Goal: Task Accomplishment & Management: Use online tool/utility

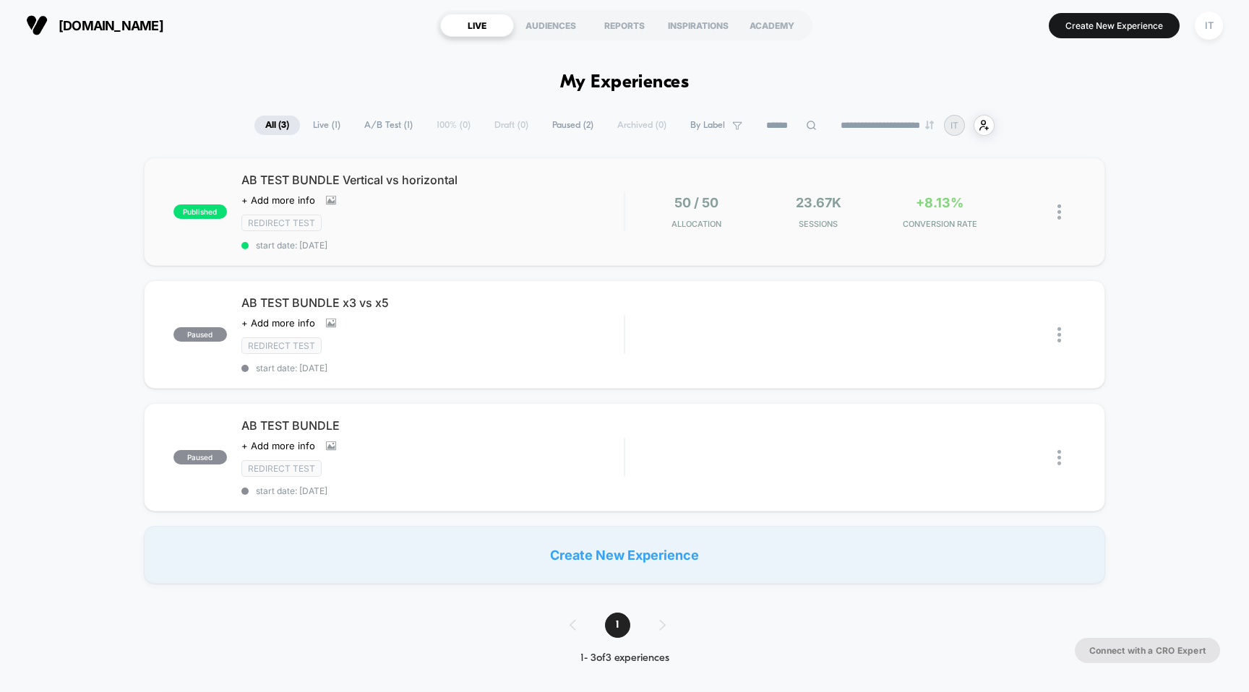
click at [332, 171] on div "published AB TEST BUNDLE Vertical vs horizontal Click to view images Click to e…" at bounding box center [625, 212] width 962 height 108
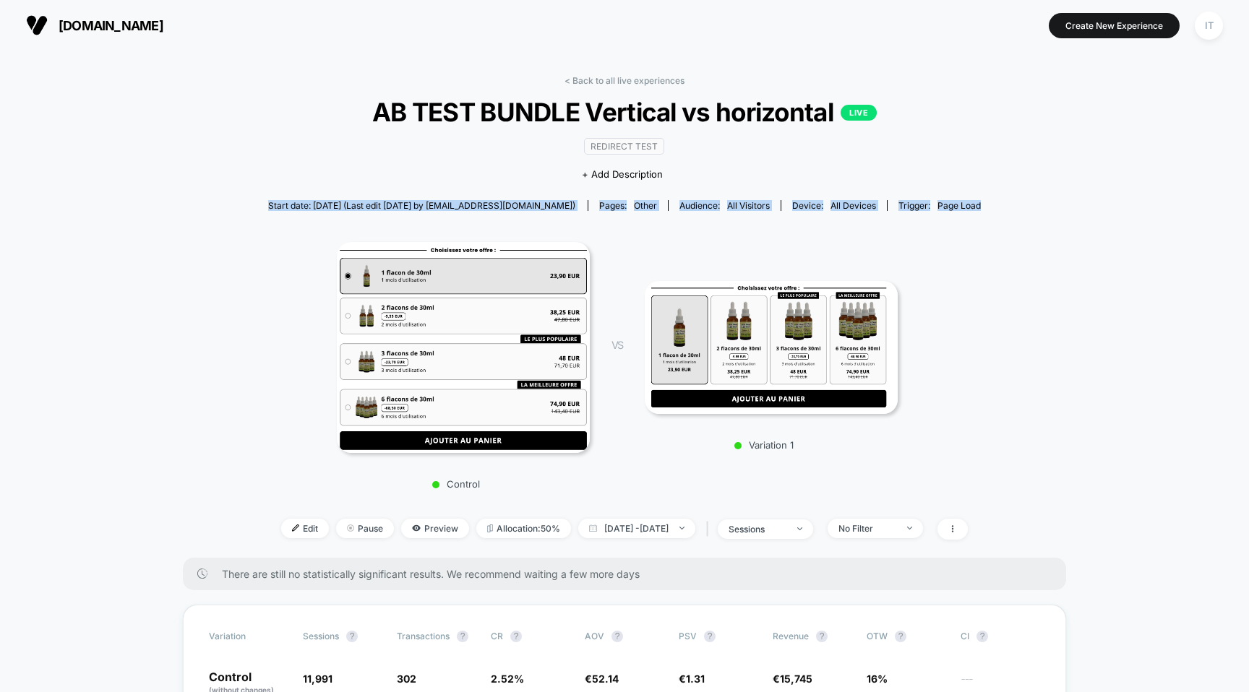
drag, startPoint x: 254, startPoint y: 199, endPoint x: 1071, endPoint y: 222, distance: 816.8
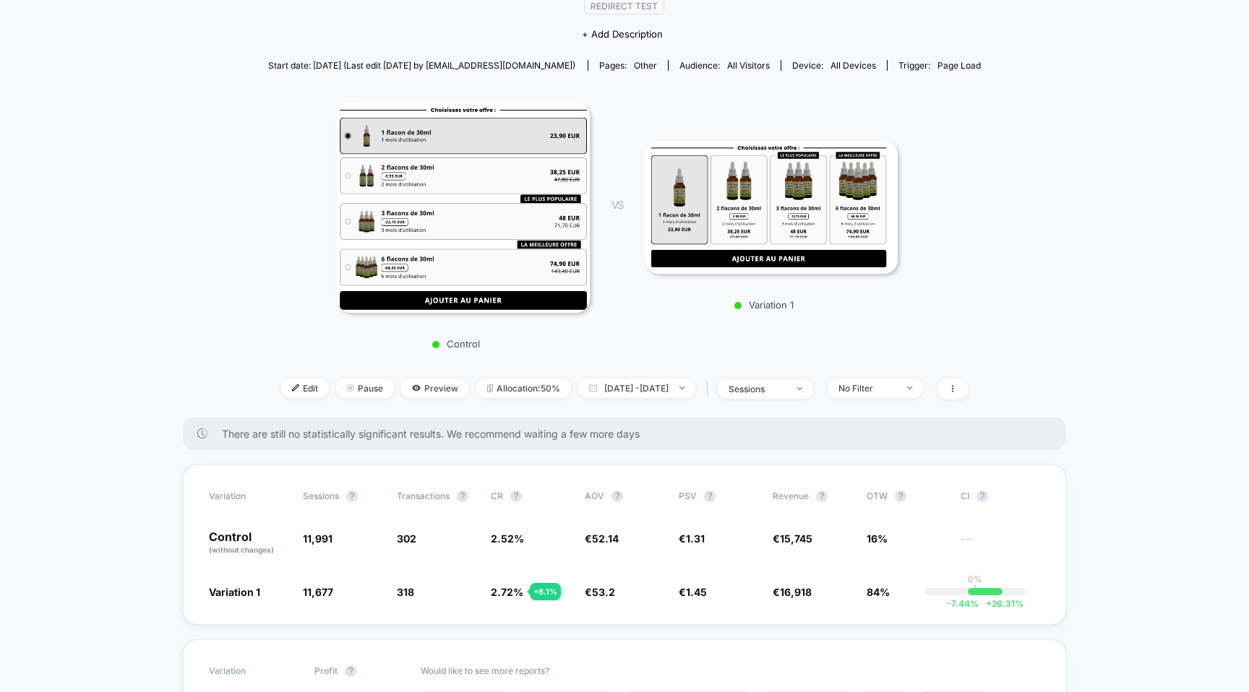
scroll to position [145, 0]
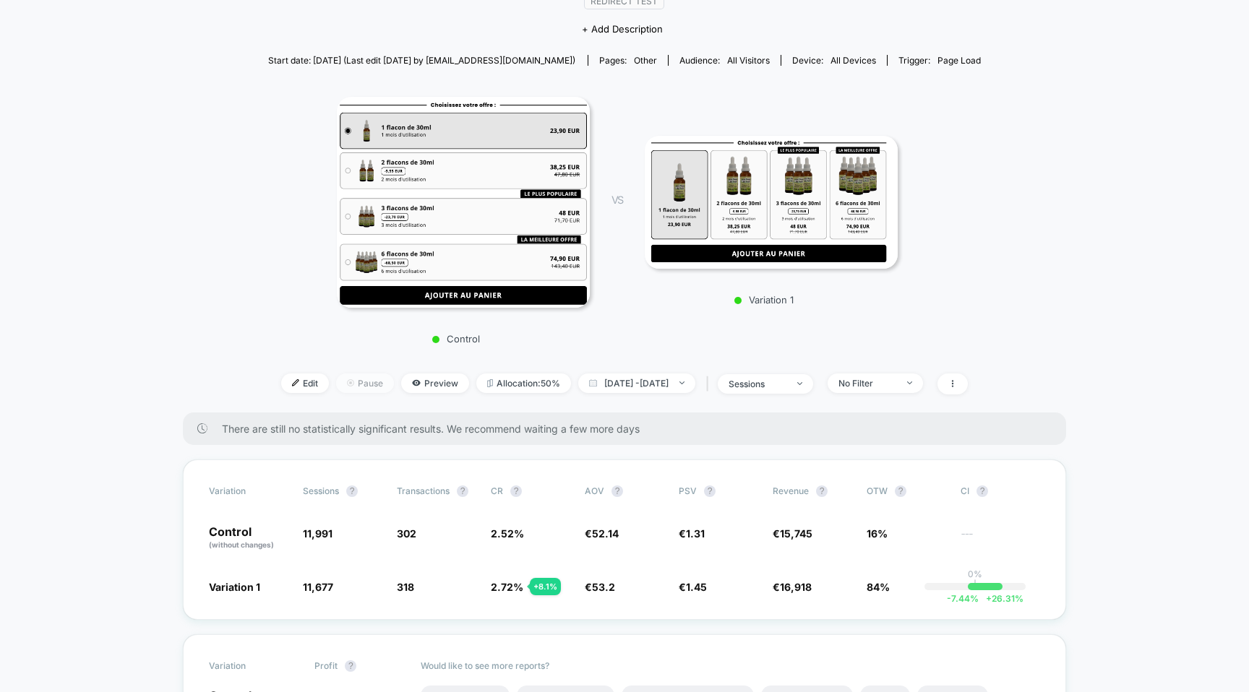
click at [347, 382] on span "Pause" at bounding box center [365, 384] width 58 height 20
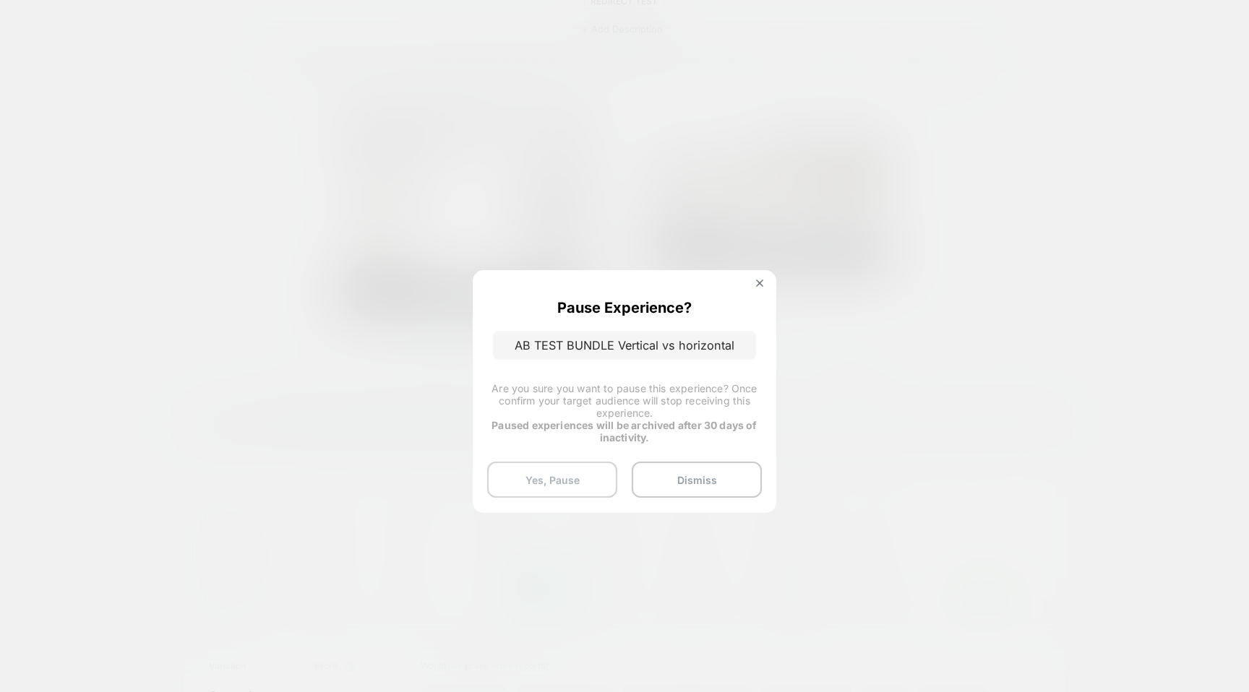
click at [564, 485] on button "Yes, Pause" at bounding box center [552, 480] width 130 height 36
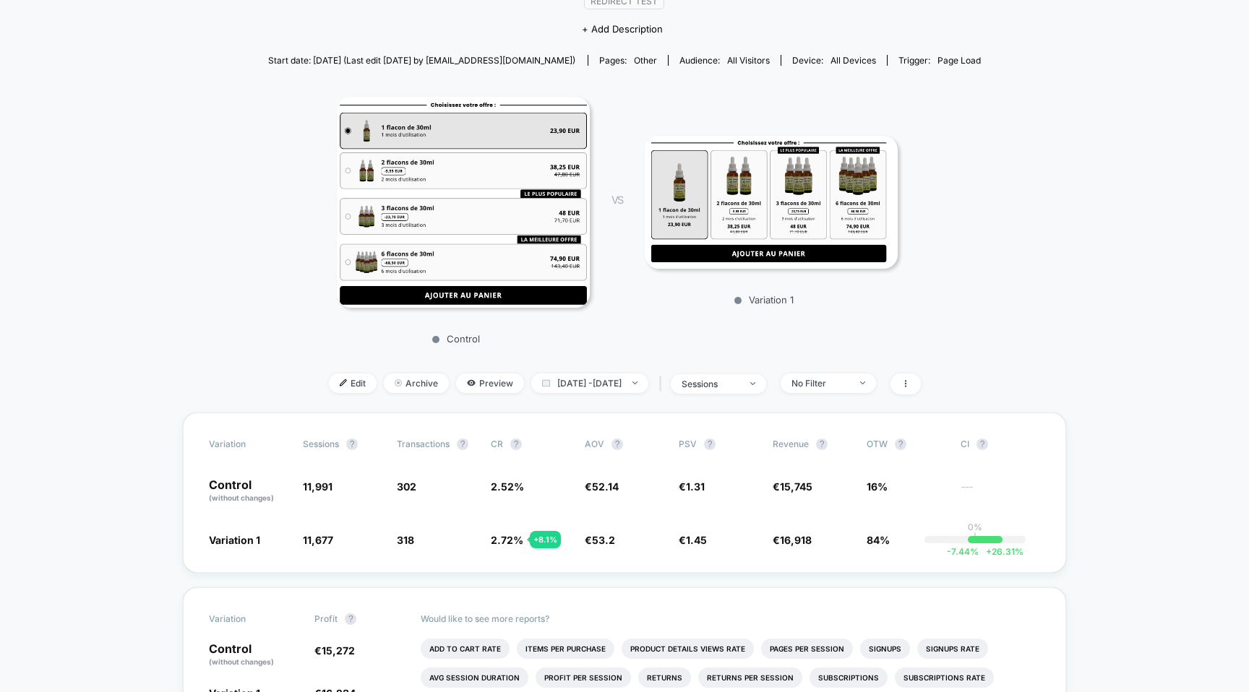
scroll to position [0, 0]
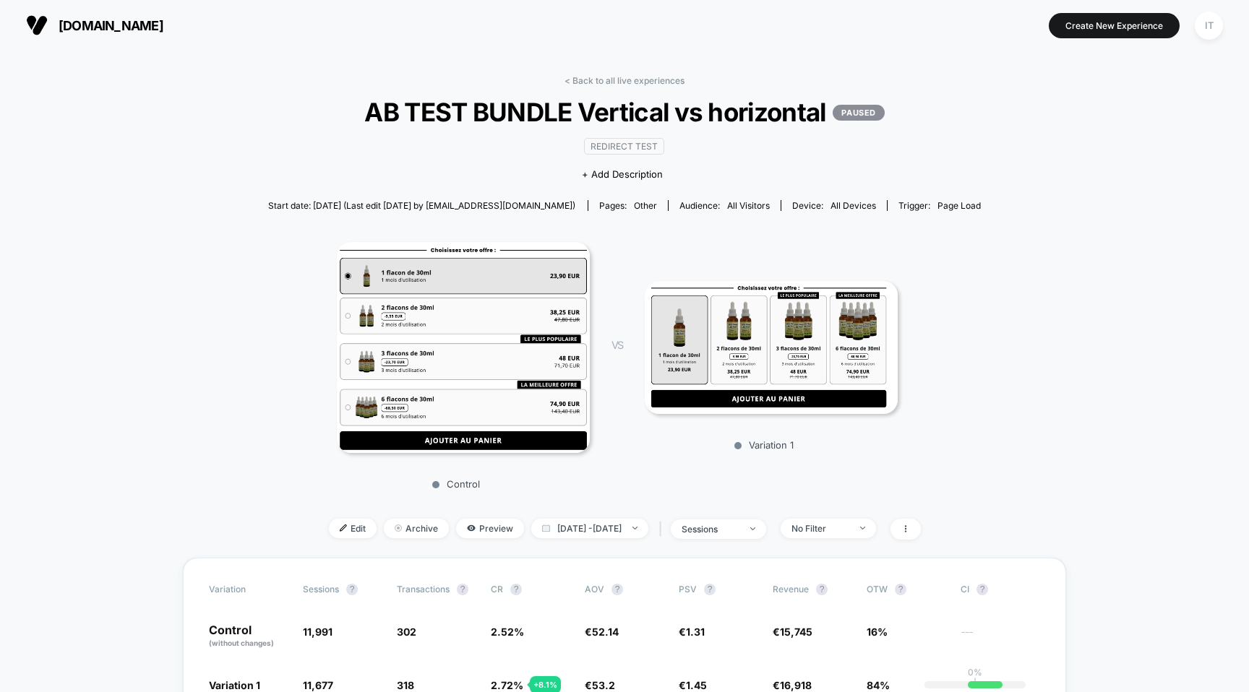
click at [555, 108] on span "AB TEST BUNDLE Vertical vs horizontal PAUSED" at bounding box center [624, 112] width 642 height 30
click at [626, 79] on link "< Back to all live experiences" at bounding box center [624, 80] width 120 height 11
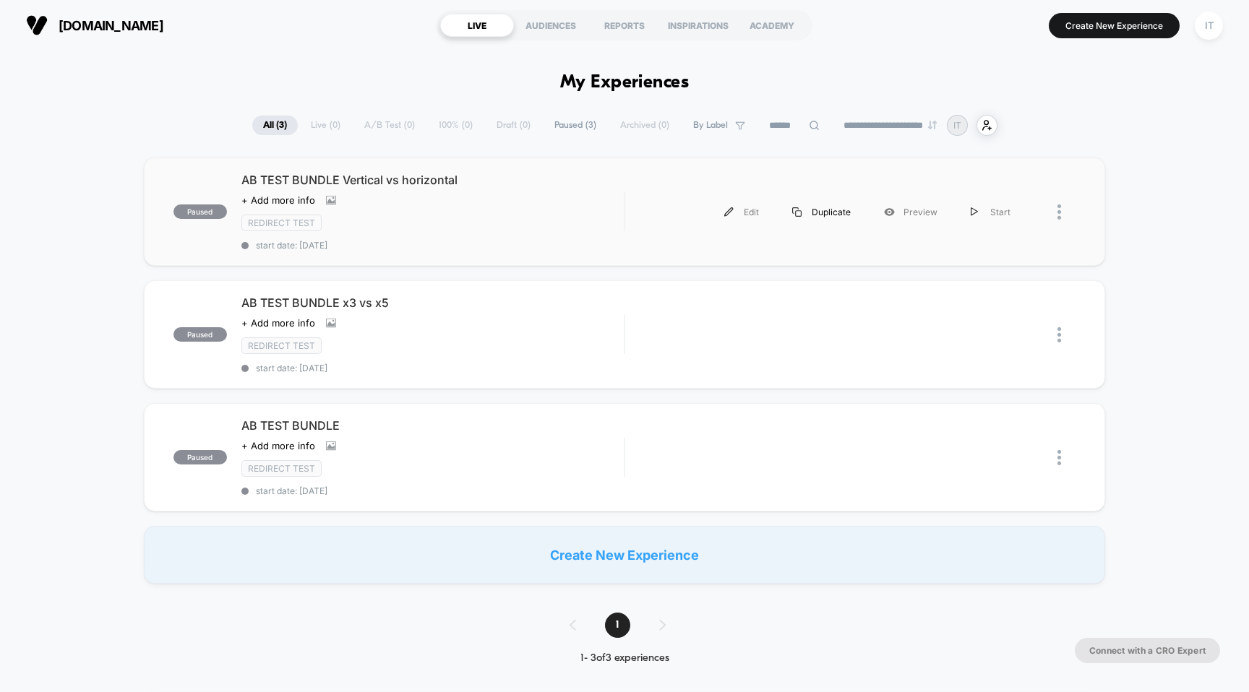
click at [835, 215] on div "Duplicate" at bounding box center [821, 212] width 92 height 33
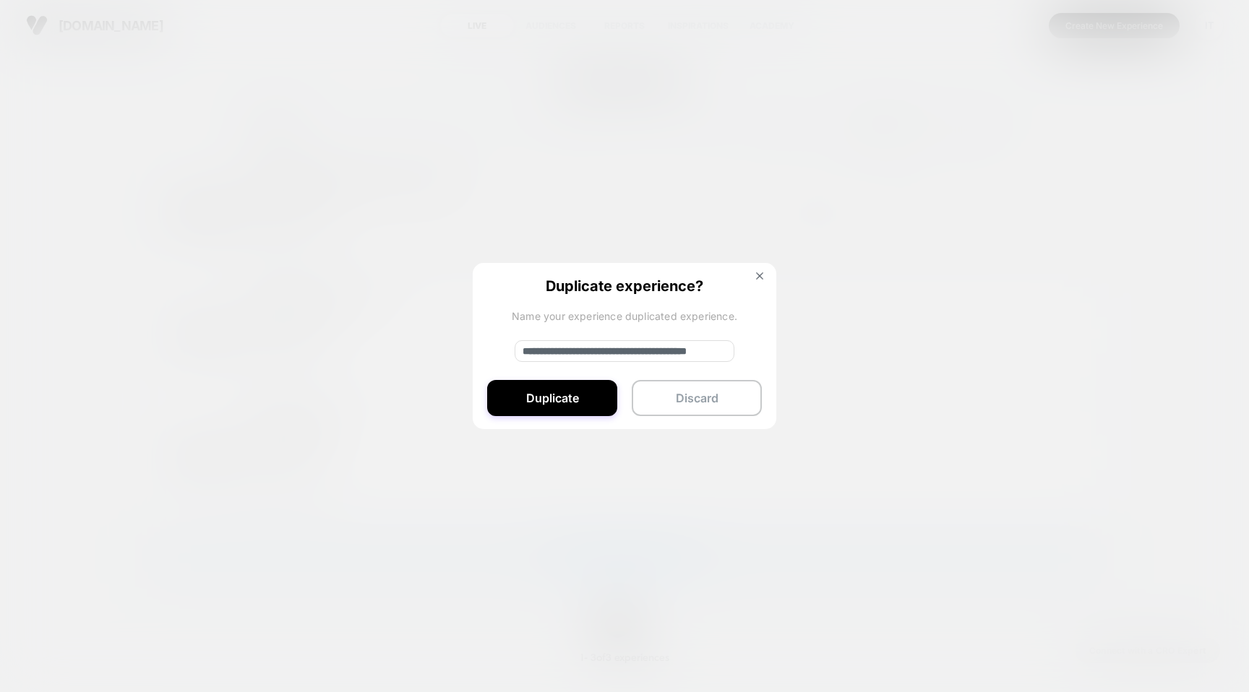
drag, startPoint x: 570, startPoint y: 352, endPoint x: 499, endPoint y: 353, distance: 70.8
click at [499, 353] on div "**********" at bounding box center [624, 347] width 303 height 168
drag, startPoint x: 613, startPoint y: 353, endPoint x: 738, endPoint y: 354, distance: 125.0
click at [738, 354] on div "**********" at bounding box center [624, 347] width 303 height 168
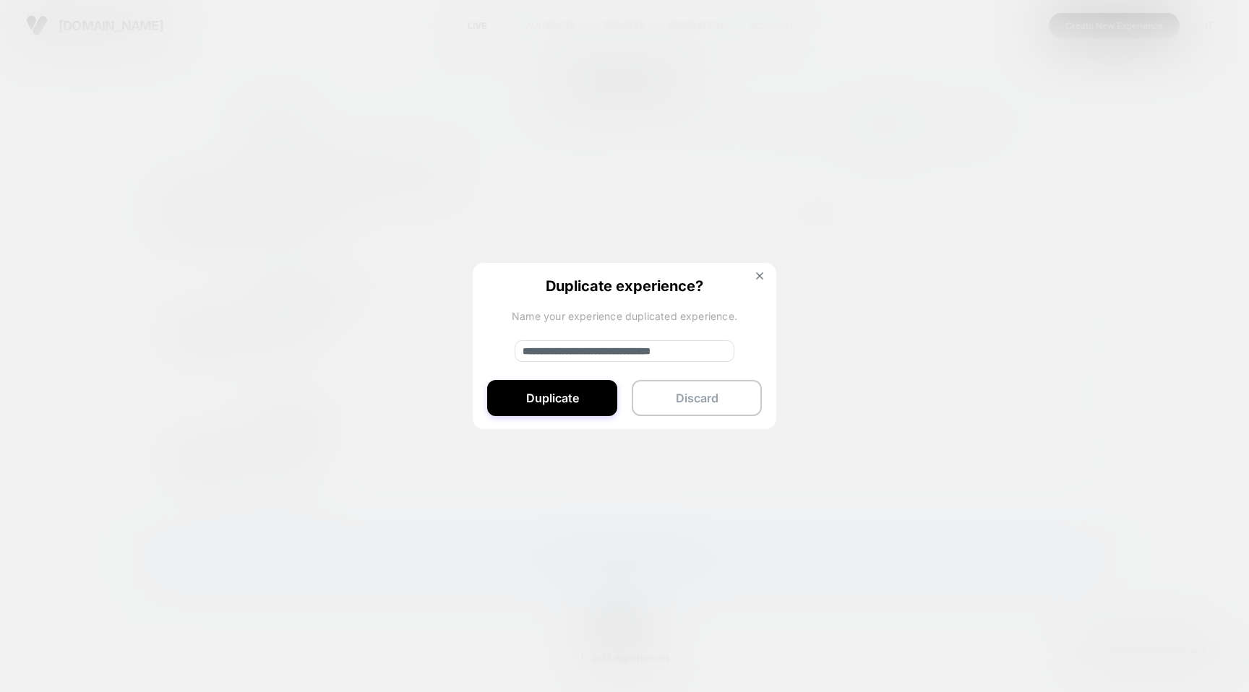
scroll to position [0, 9]
type input "**********"
click at [560, 399] on button "Duplicate" at bounding box center [552, 398] width 130 height 36
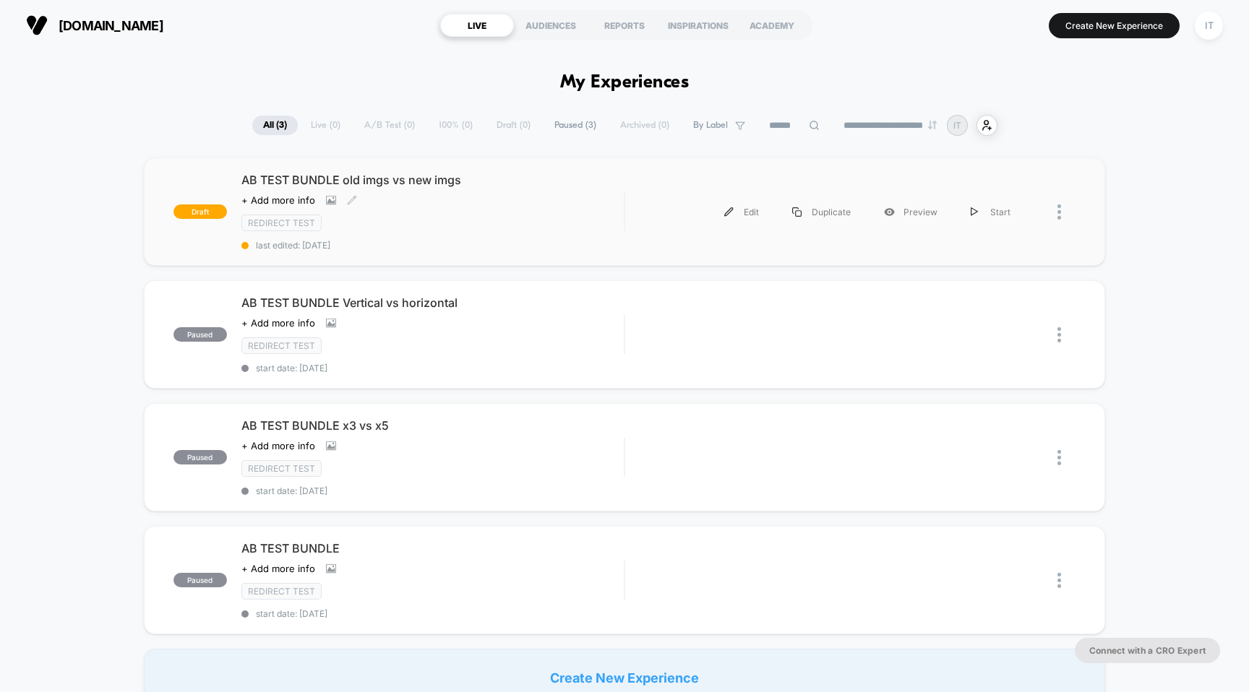
scroll to position [0, 0]
click at [288, 178] on span "AB TEST BUNDLE old imgs vs new imgs" at bounding box center [432, 180] width 383 height 14
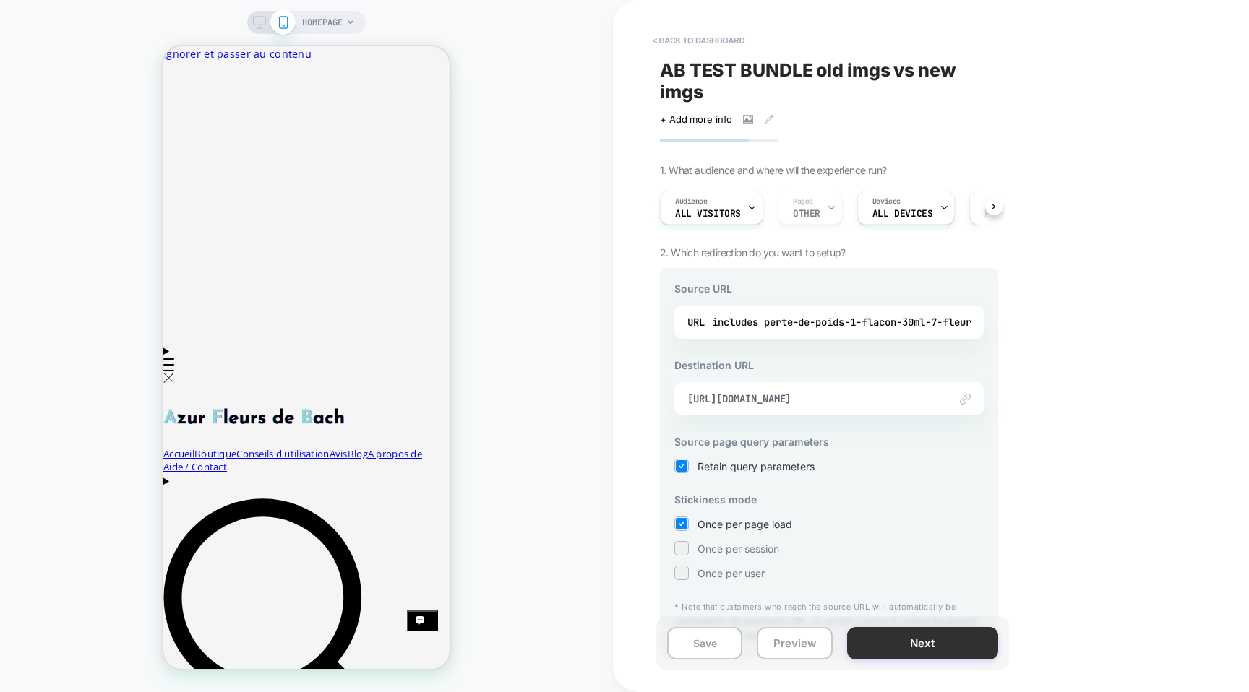
click at [886, 641] on button "Next" at bounding box center [922, 643] width 151 height 33
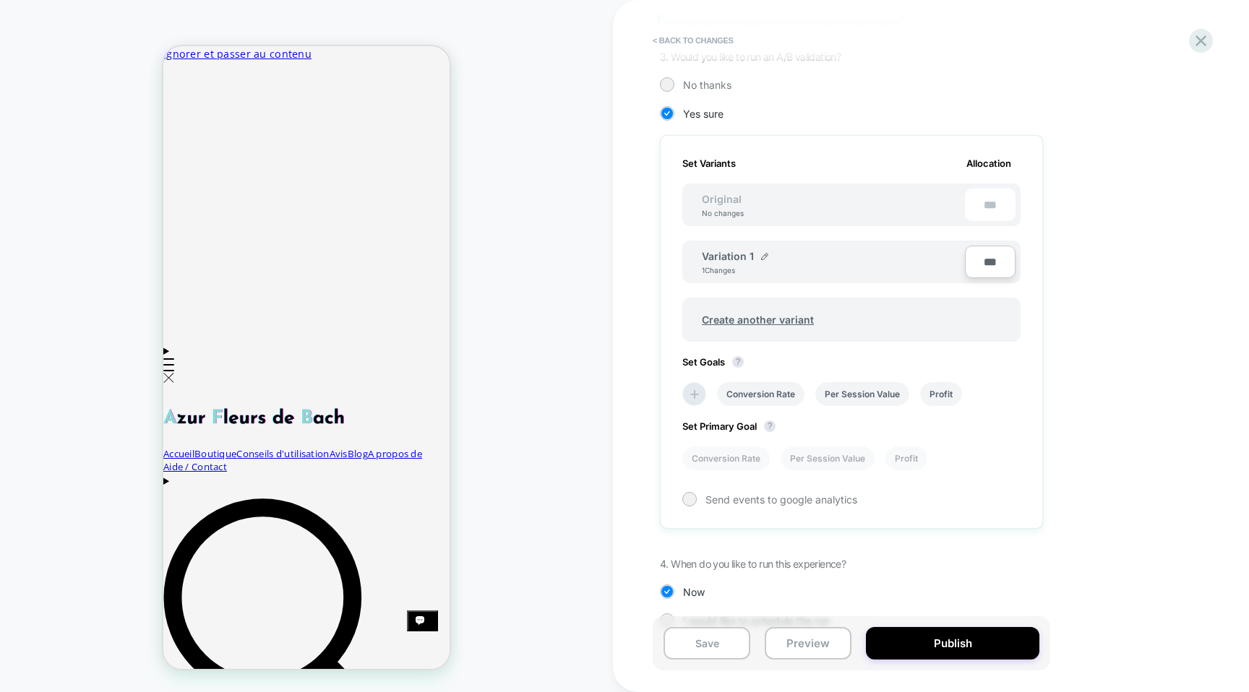
scroll to position [371, 0]
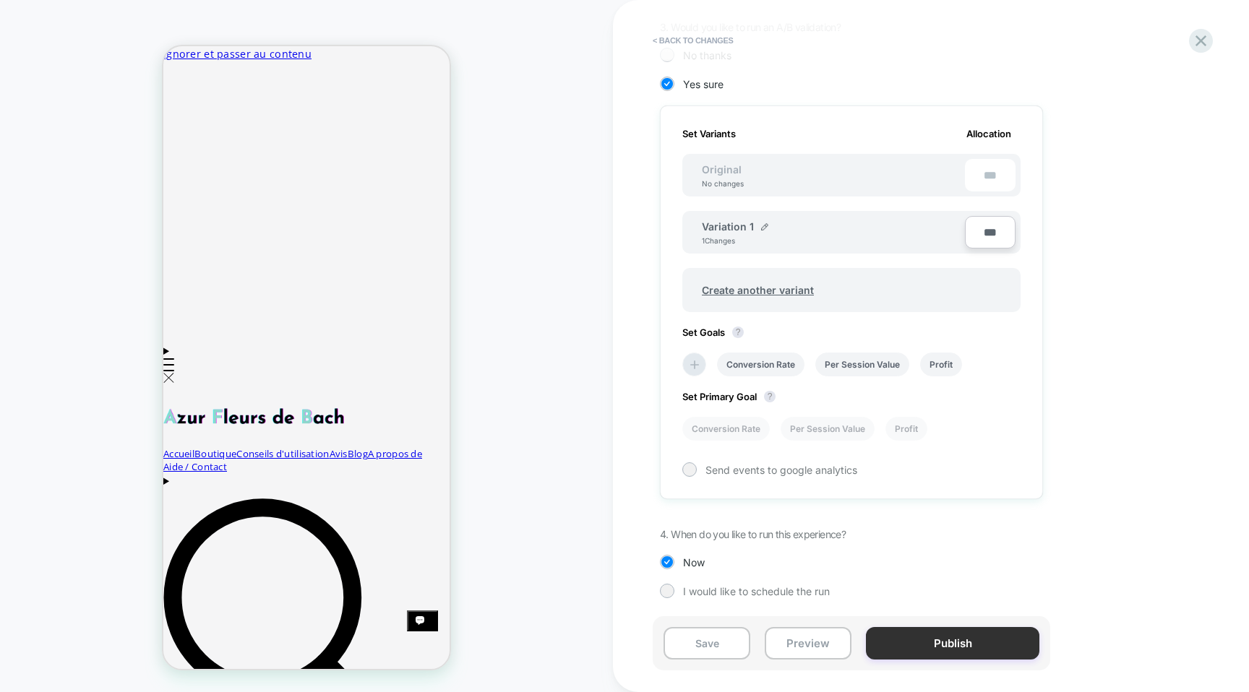
click at [921, 642] on button "Publish" at bounding box center [952, 643] width 173 height 33
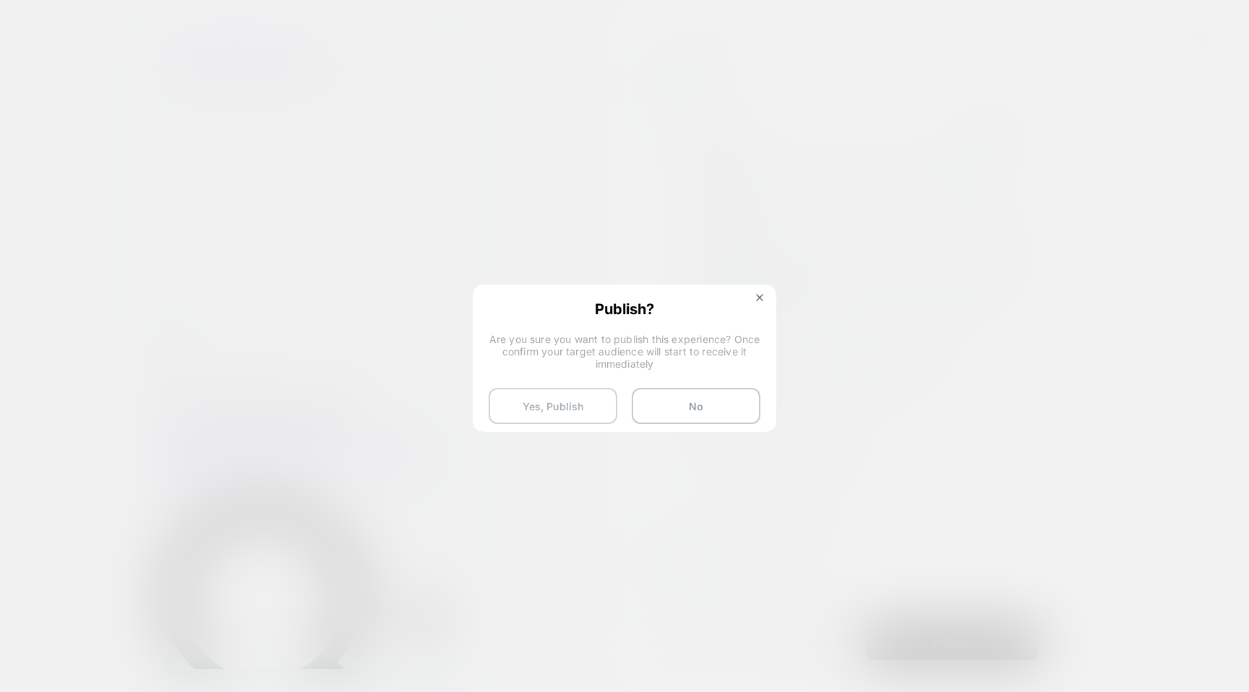
click at [600, 408] on button "Yes, Publish" at bounding box center [552, 406] width 129 height 36
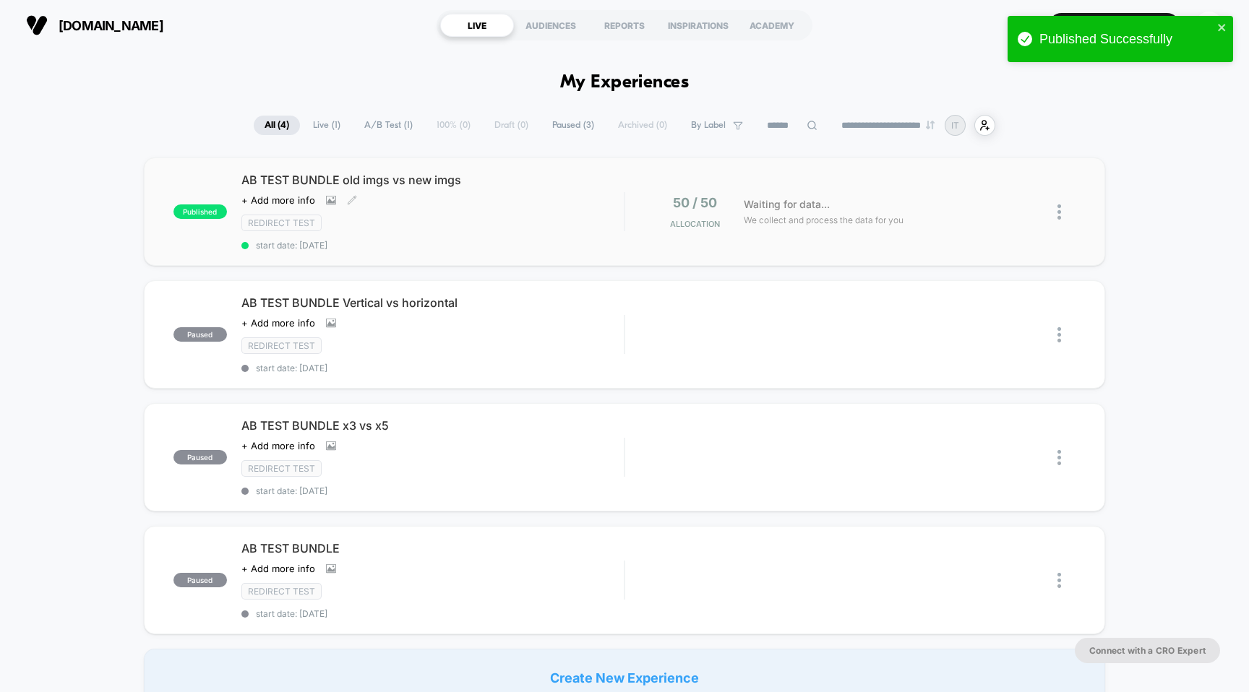
click at [426, 180] on span "AB TEST BUNDLE old imgs vs new imgs" at bounding box center [432, 180] width 383 height 14
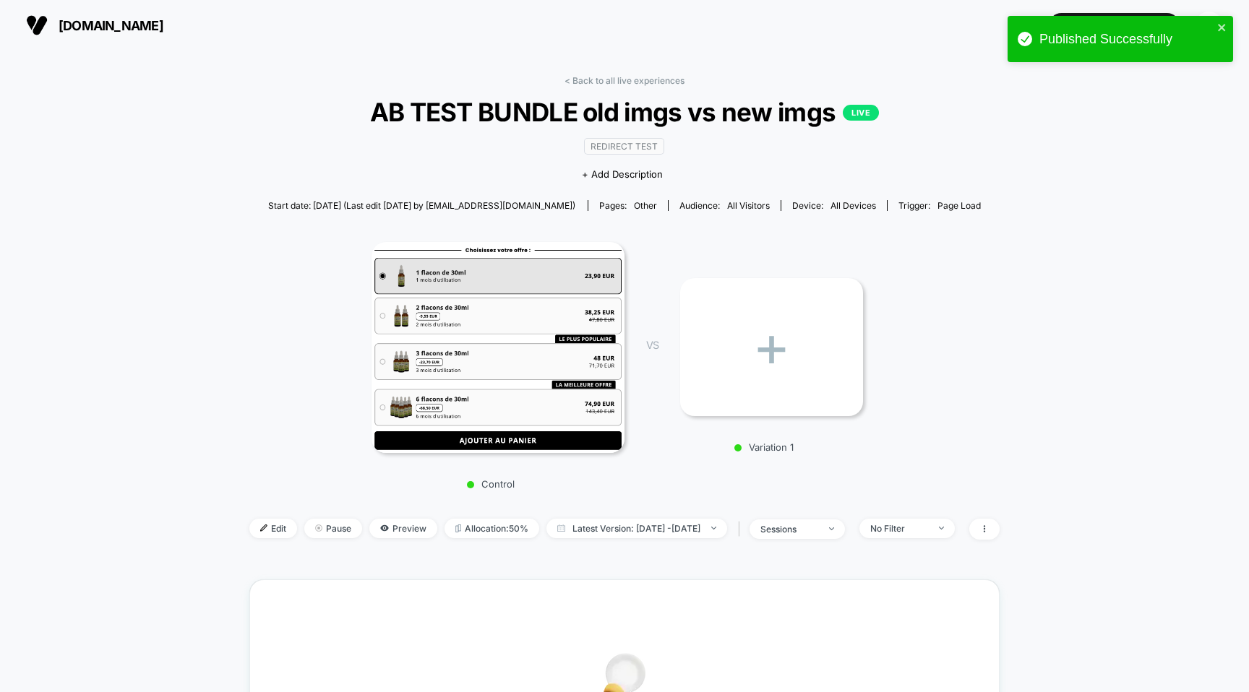
click at [543, 384] on img at bounding box center [497, 347] width 253 height 211
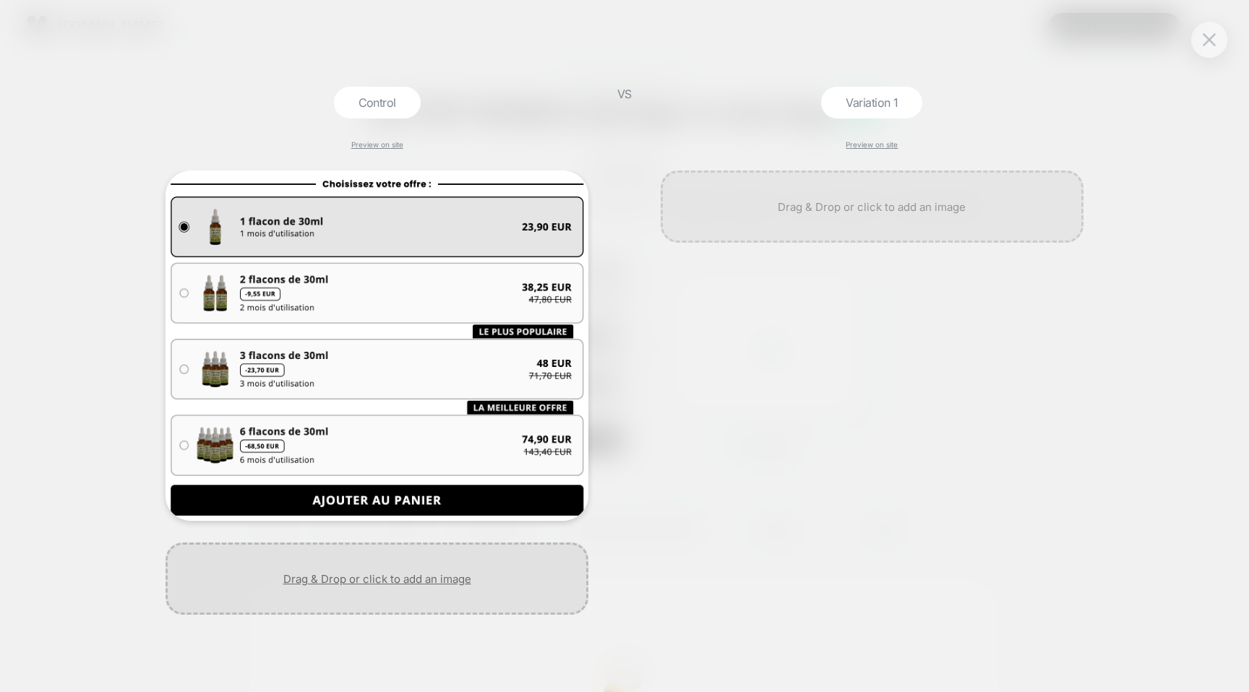
click at [370, 590] on div at bounding box center [376, 579] width 423 height 72
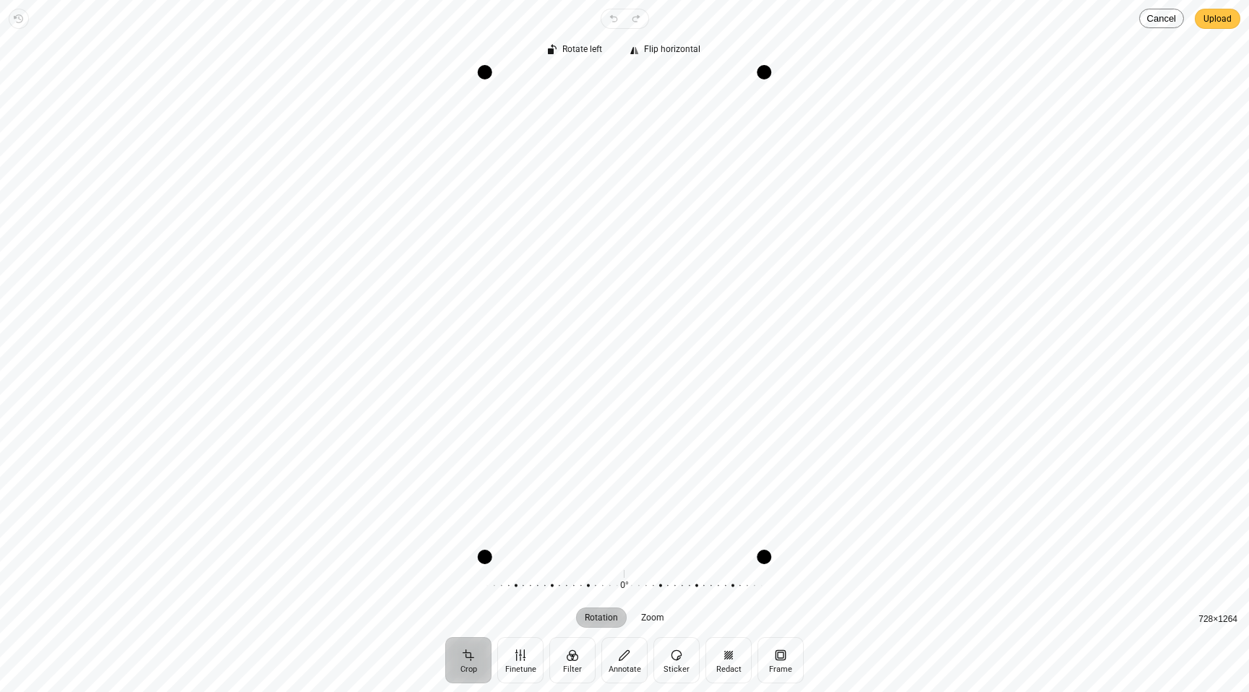
click at [1220, 17] on span "Upload" at bounding box center [1217, 18] width 28 height 17
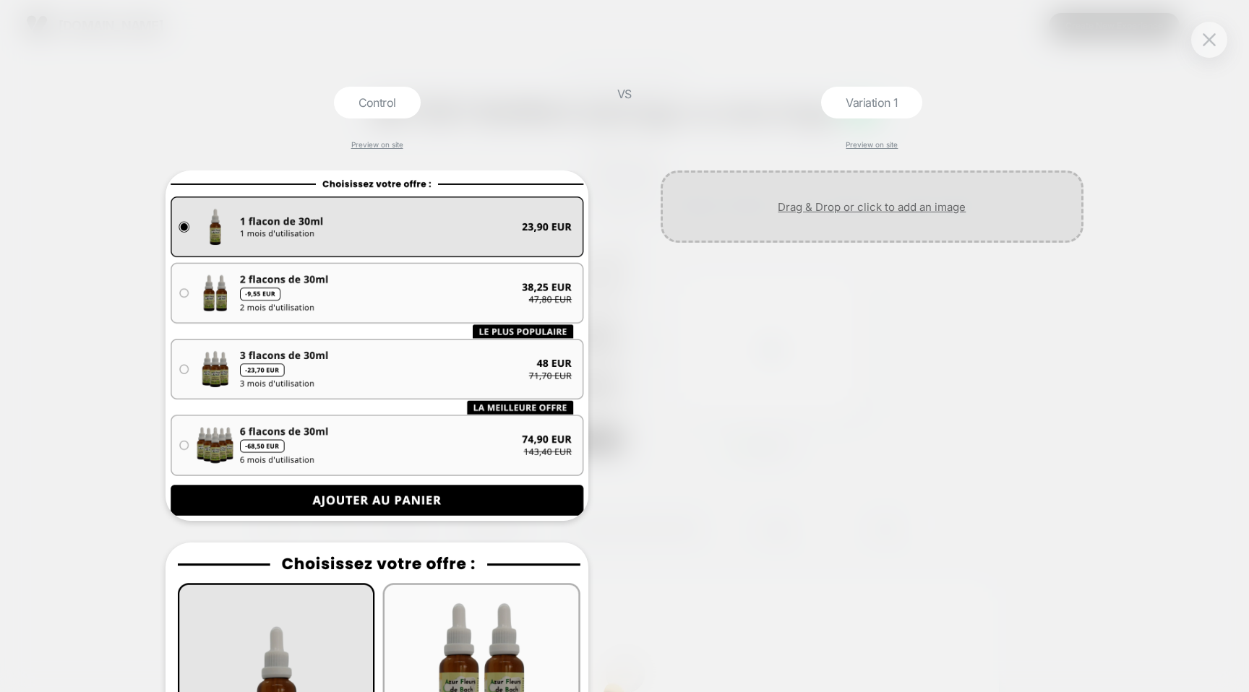
click at [795, 199] on div at bounding box center [871, 207] width 423 height 72
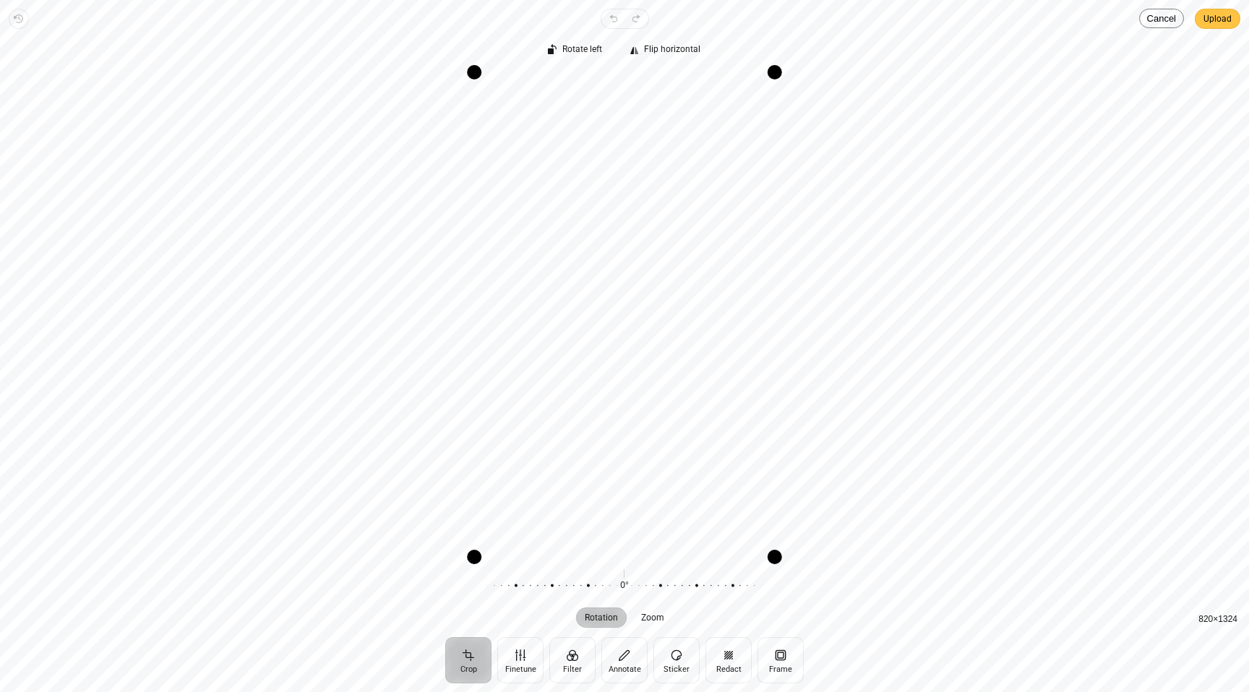
click at [1212, 17] on span "Upload" at bounding box center [1217, 18] width 28 height 17
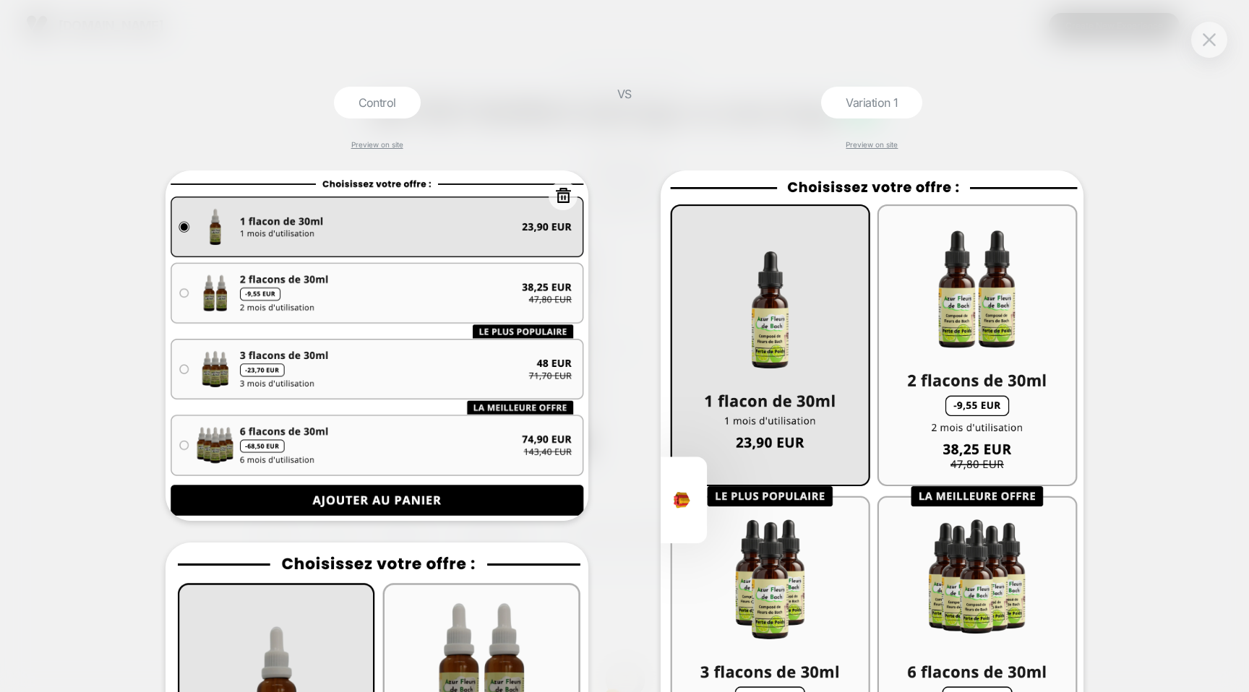
click at [570, 203] on icon at bounding box center [563, 195] width 18 height 18
click at [582, 288] on button "Yes" at bounding box center [602, 283] width 72 height 22
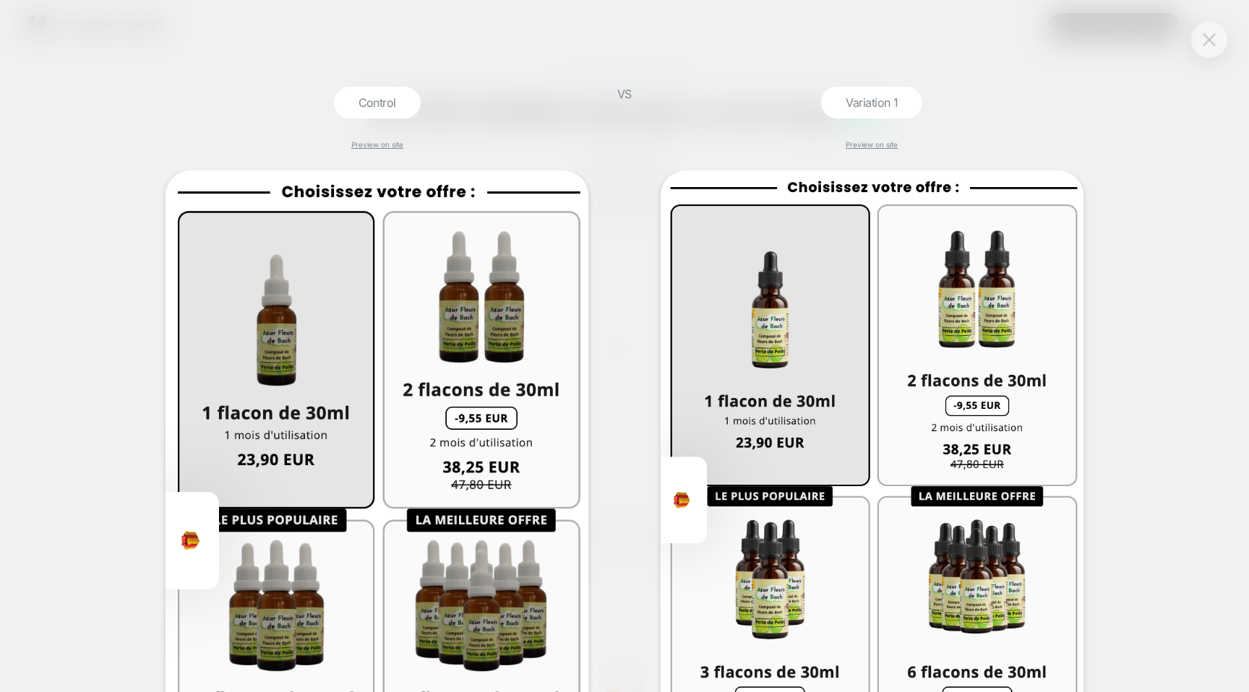
click at [1212, 42] on img at bounding box center [1208, 39] width 13 height 12
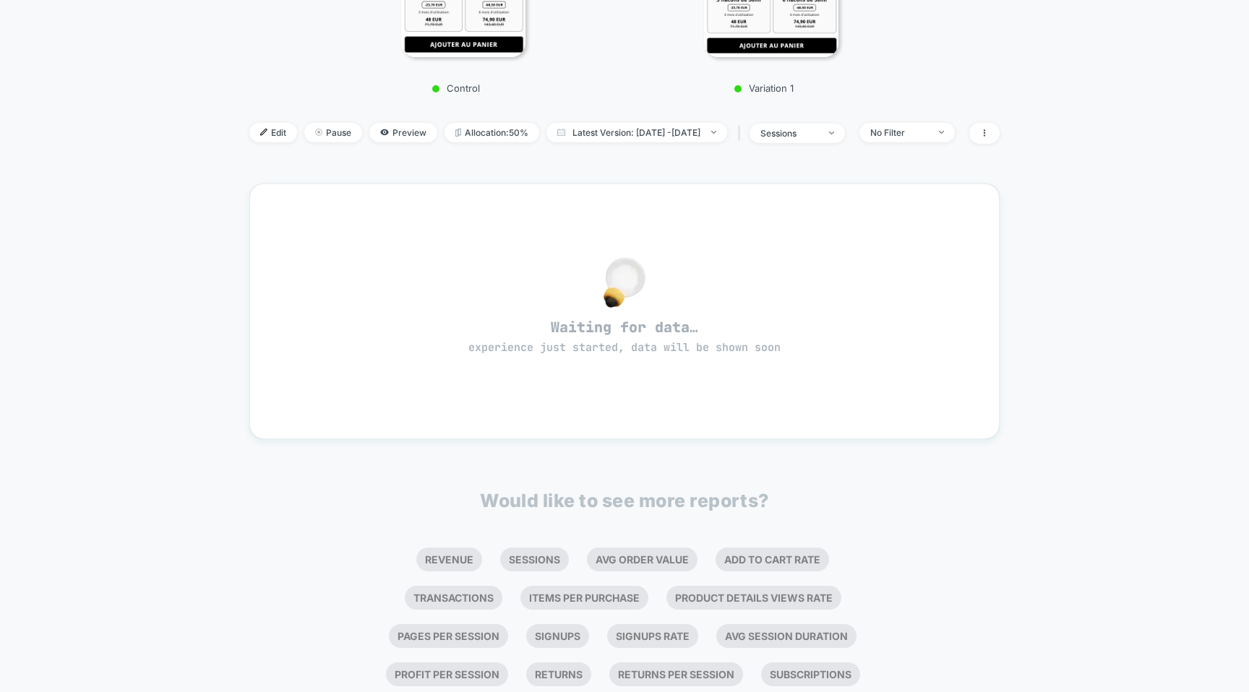
scroll to position [484, 0]
